Goal: Task Accomplishment & Management: Complete application form

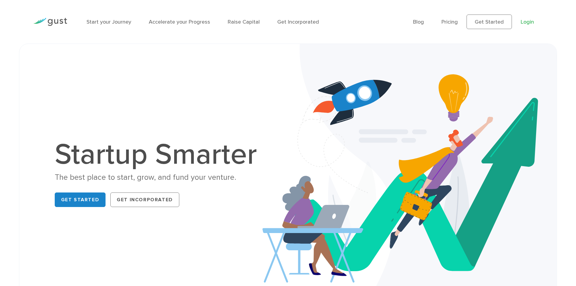
click at [526, 23] on link "Login" at bounding box center [527, 22] width 13 height 6
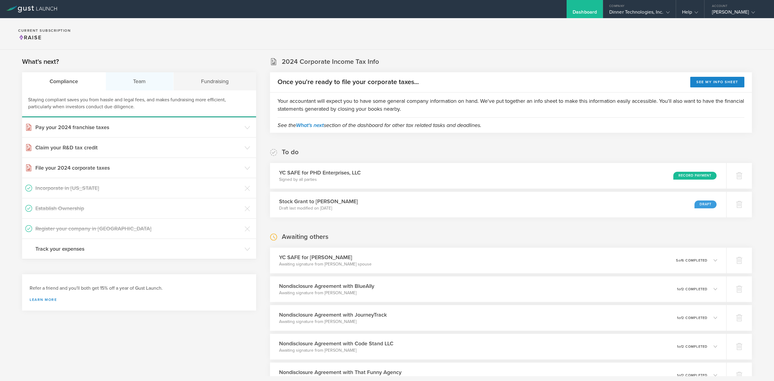
click at [146, 77] on div "Team" at bounding box center [140, 81] width 68 height 18
click at [89, 189] on h3 "Issue Non-Disclosure Agreements" at bounding box center [138, 188] width 206 height 8
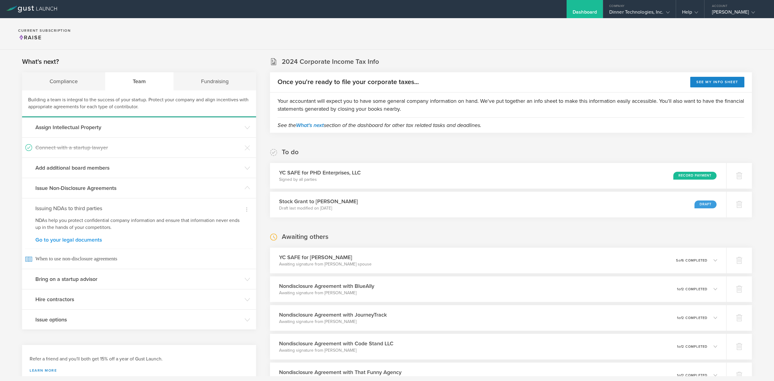
click at [90, 241] on link "Go to your legal documents" at bounding box center [138, 239] width 207 height 5
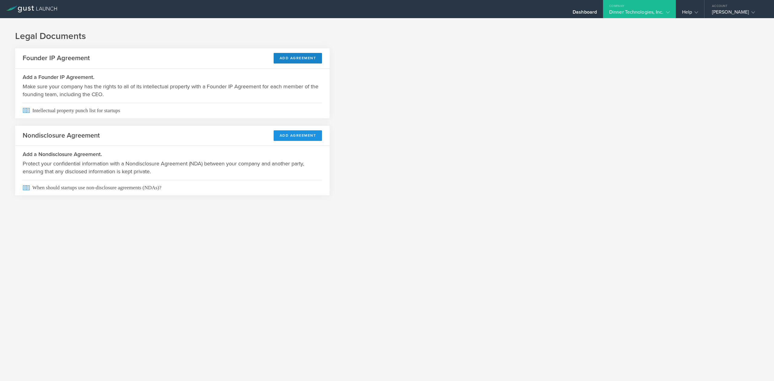
click at [301, 138] on button "Add Agreement" at bounding box center [298, 135] width 49 height 11
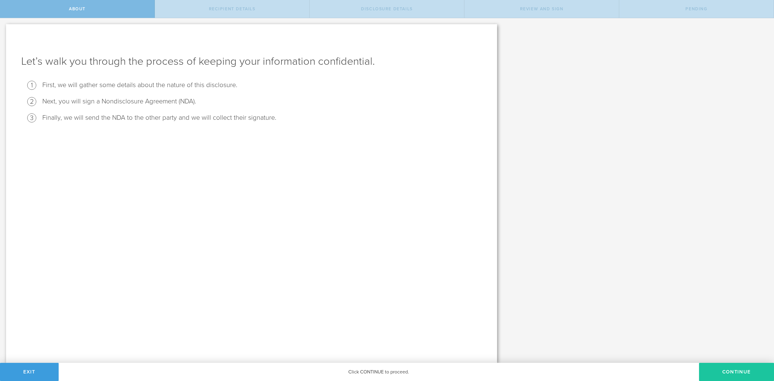
click at [737, 374] on button "Continue" at bounding box center [736, 372] width 75 height 18
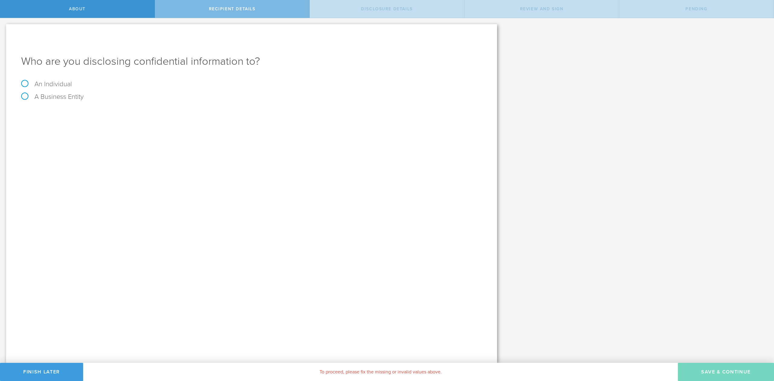
click at [60, 83] on label "An Individual" at bounding box center [46, 84] width 51 height 8
click at [4, 28] on input "An Individual" at bounding box center [2, 23] width 4 height 10
radio input "true"
click at [81, 108] on div "Name The first and last name of the person that you are disclosing confidential…" at bounding box center [251, 112] width 461 height 12
click at [86, 114] on input "text" at bounding box center [274, 113] width 415 height 9
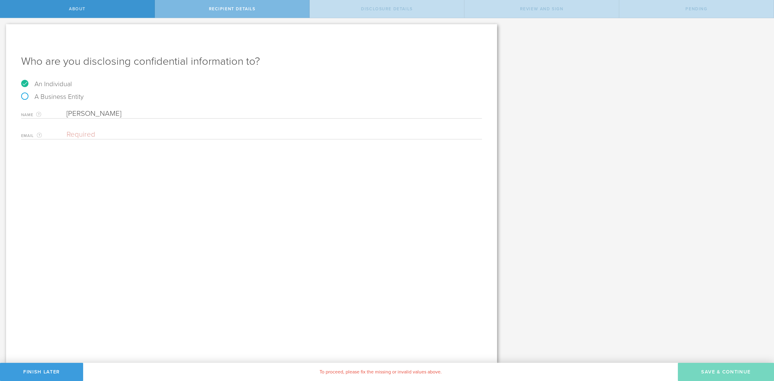
type input "[PERSON_NAME]"
paste input "[EMAIL_ADDRESS][DOMAIN_NAME]"
type input "[EMAIL_ADDRESS][DOMAIN_NAME]"
click at [717, 375] on button "Save & Continue" at bounding box center [726, 372] width 96 height 18
select select "string:5 years"
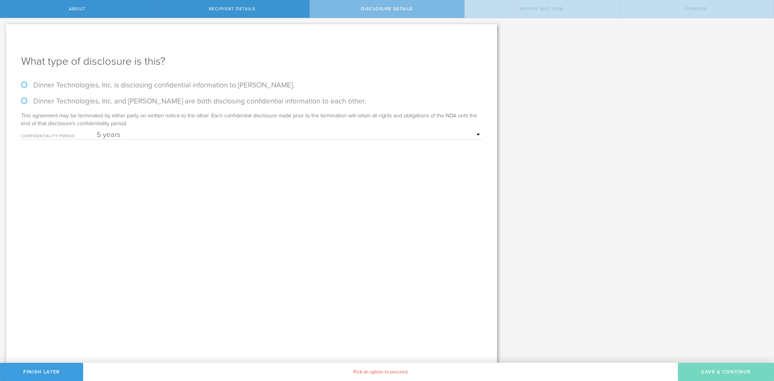
click at [19, 82] on div "What type of disclosure is this? Dinner Technologies, Inc. is disclosing confid…" at bounding box center [251, 193] width 491 height 339
click at [25, 87] on label "Dinner Technologies, Inc. is disclosing confidential information to Nikhil Sach…" at bounding box center [251, 85] width 461 height 9
click at [4, 31] on input "Dinner Technologies, Inc. is disclosing confidential information to Nikhil Sach…" at bounding box center [2, 24] width 4 height 13
radio input "true"
click at [722, 373] on button "Save & Continue" at bounding box center [726, 372] width 96 height 18
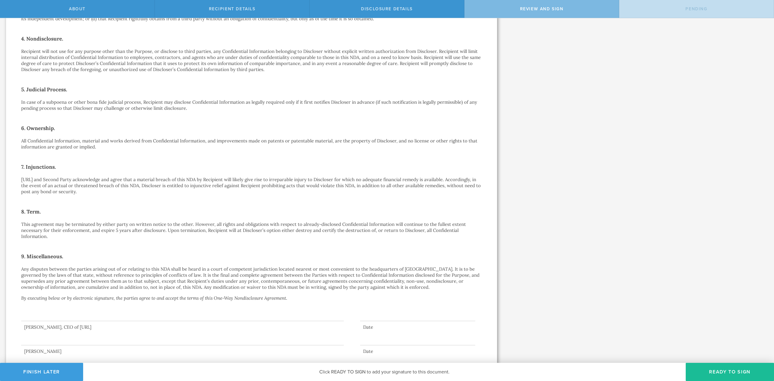
scroll to position [217, 0]
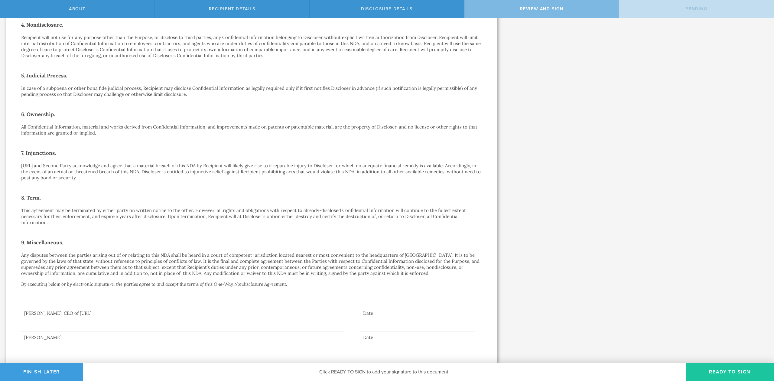
click at [733, 370] on button "Ready to Sign" at bounding box center [730, 372] width 88 height 18
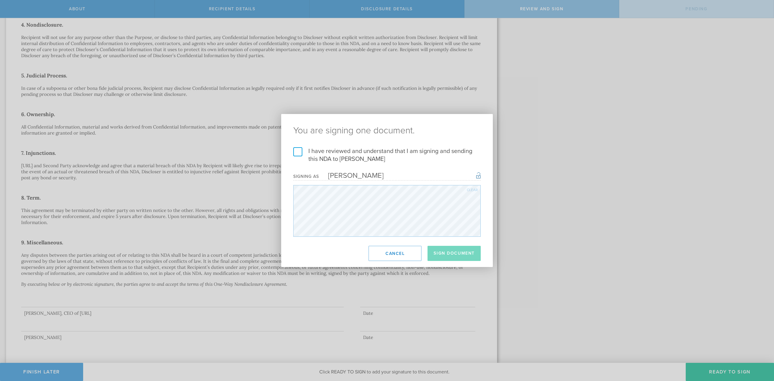
click at [298, 149] on label "I have reviewed and understand that I am signing and sending this NDA to Nikhil…" at bounding box center [386, 155] width 187 height 16
click at [0, 0] on input "I have reviewed and understand that I am signing and sending this NDA to Nikhil…" at bounding box center [0, 0] width 0 height 0
click at [470, 257] on button "Sign Document" at bounding box center [453, 253] width 53 height 15
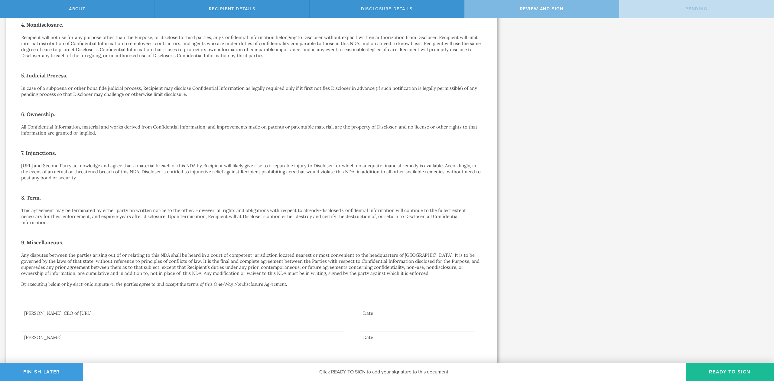
scroll to position [0, 0]
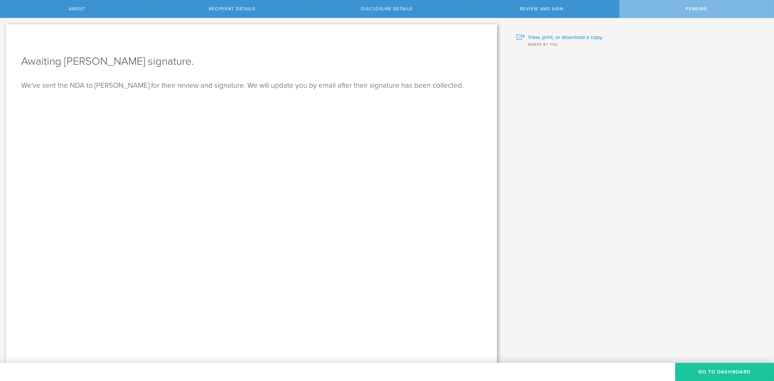
click at [722, 371] on button "Go to dashboard" at bounding box center [724, 372] width 99 height 18
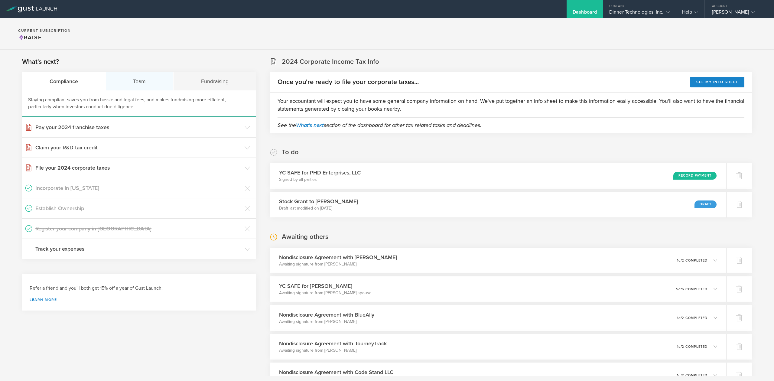
click at [147, 80] on div "Team" at bounding box center [140, 81] width 68 height 18
click at [75, 189] on h3 "Issue Non-Disclosure Agreements" at bounding box center [138, 188] width 206 height 8
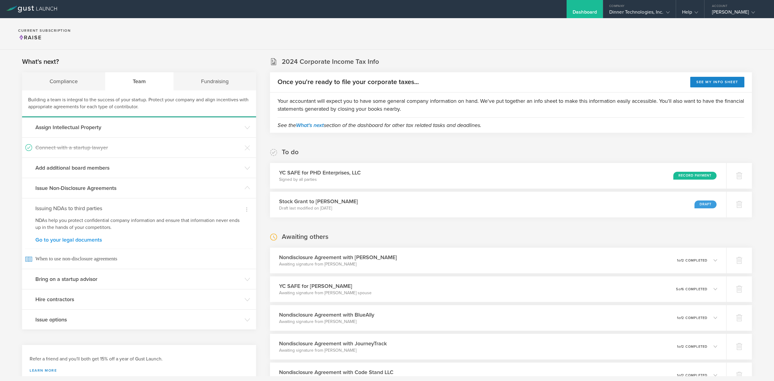
click at [71, 239] on link "Go to your legal documents" at bounding box center [138, 239] width 207 height 5
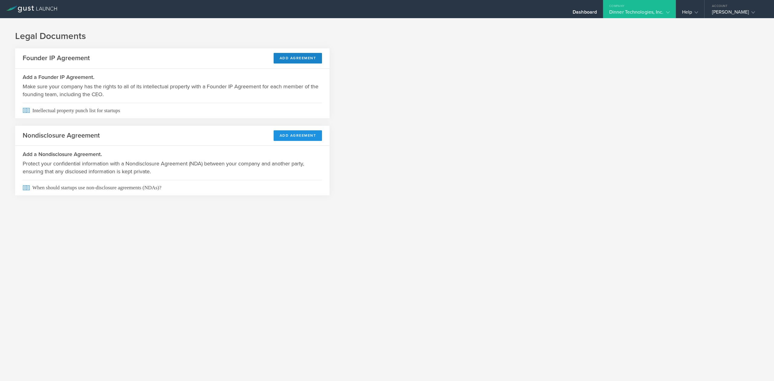
click at [290, 136] on button "Add Agreement" at bounding box center [298, 135] width 49 height 11
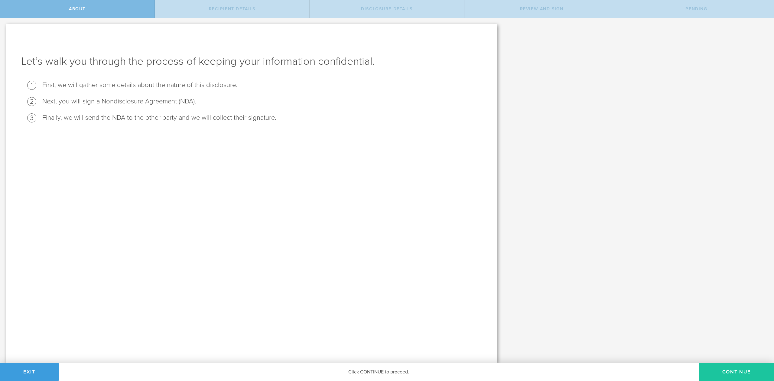
click at [736, 373] on button "Continue" at bounding box center [736, 372] width 75 height 18
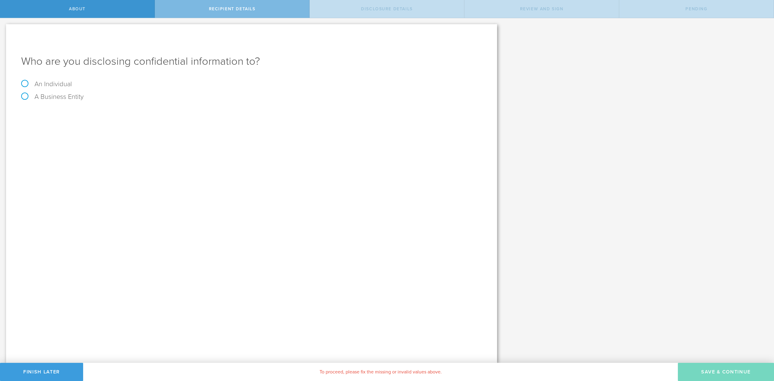
click at [54, 82] on label "An Individual" at bounding box center [46, 84] width 51 height 8
click at [4, 28] on input "An Individual" at bounding box center [2, 23] width 4 height 10
radio input "true"
click at [78, 114] on input "text" at bounding box center [274, 113] width 415 height 9
type input "[PERSON_NAME]"
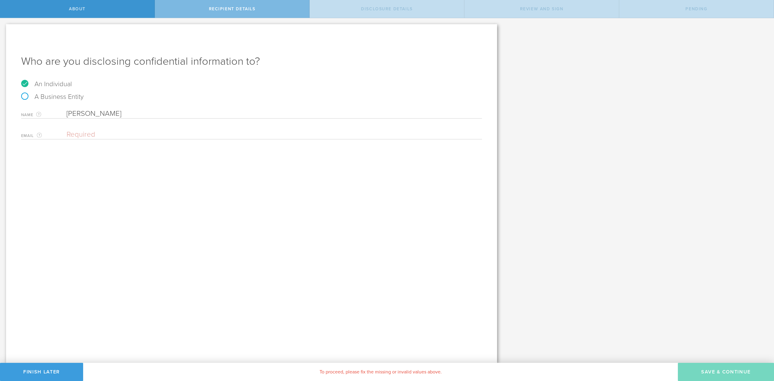
paste input "[EMAIL_ADDRESS][DOMAIN_NAME]"
type input "[EMAIL_ADDRESS][DOMAIN_NAME]"
click at [184, 193] on div "Who are you disclosing confidential information to? An Individual A Business En…" at bounding box center [251, 193] width 491 height 339
click at [708, 371] on button "Save & Continue" at bounding box center [726, 372] width 96 height 18
select select "string:5 years"
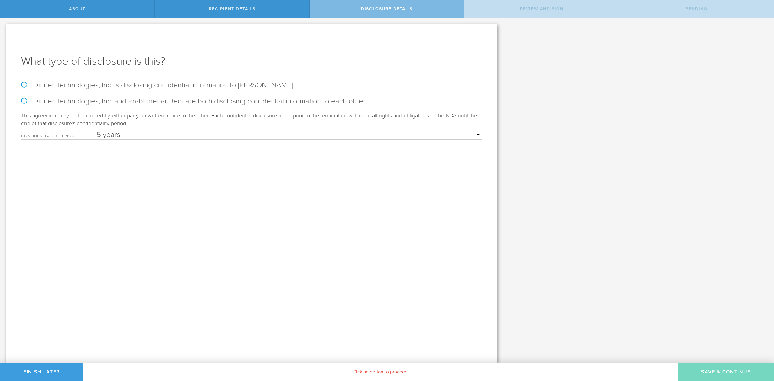
click at [28, 87] on label "Dinner Technologies, Inc. is disclosing confidential information to [PERSON_NAM…" at bounding box center [251, 85] width 461 height 9
click at [4, 31] on input "Dinner Technologies, Inc. is disclosing confidential information to [PERSON_NAM…" at bounding box center [2, 24] width 4 height 13
radio input "true"
click at [703, 370] on button "Save & Continue" at bounding box center [726, 372] width 96 height 18
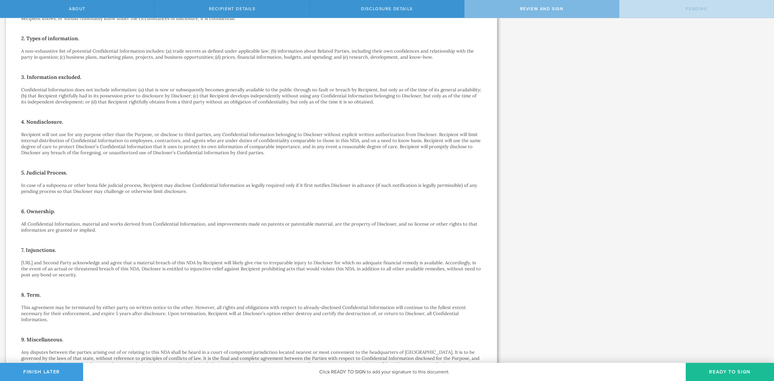
scroll to position [217, 0]
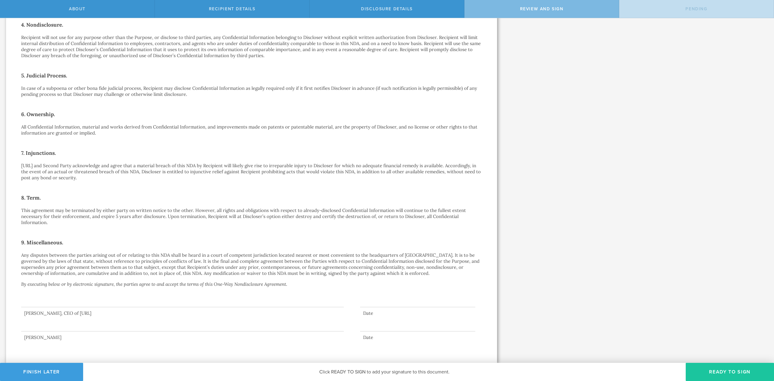
click at [718, 369] on button "Ready to Sign" at bounding box center [730, 372] width 88 height 18
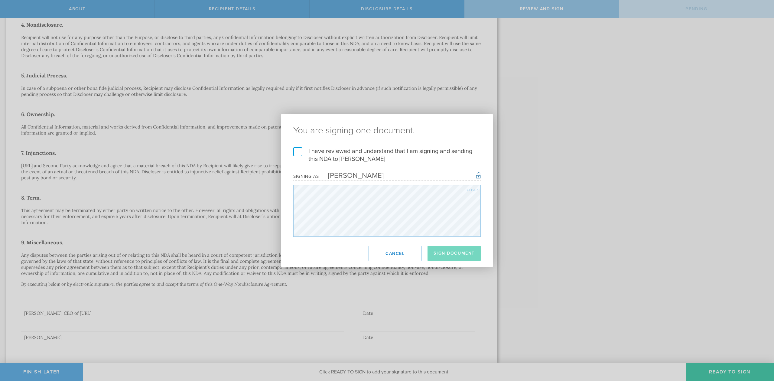
click at [294, 149] on label "I have reviewed and understand that I am signing and sending this NDA to Prabhm…" at bounding box center [386, 155] width 187 height 16
click at [0, 0] on input "I have reviewed and understand that I am signing and sending this NDA to Prabhm…" at bounding box center [0, 0] width 0 height 0
click at [460, 253] on button "Sign Document" at bounding box center [453, 253] width 53 height 15
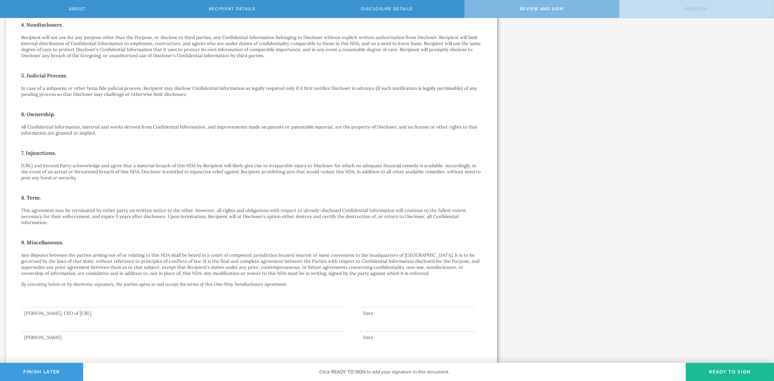
scroll to position [0, 0]
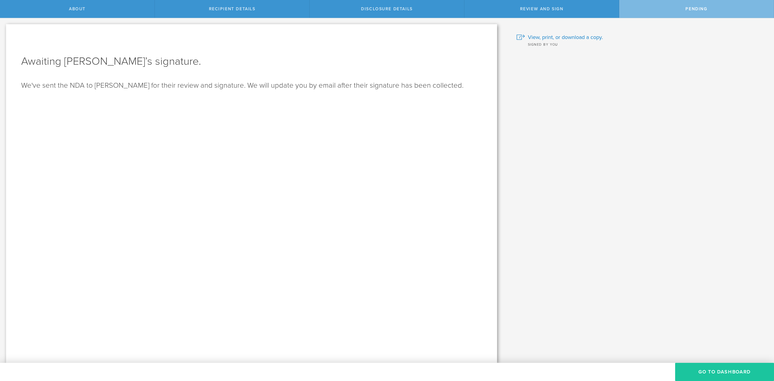
click at [710, 373] on button "Go to dashboard" at bounding box center [724, 372] width 99 height 18
